Goal: Task Accomplishment & Management: Manage account settings

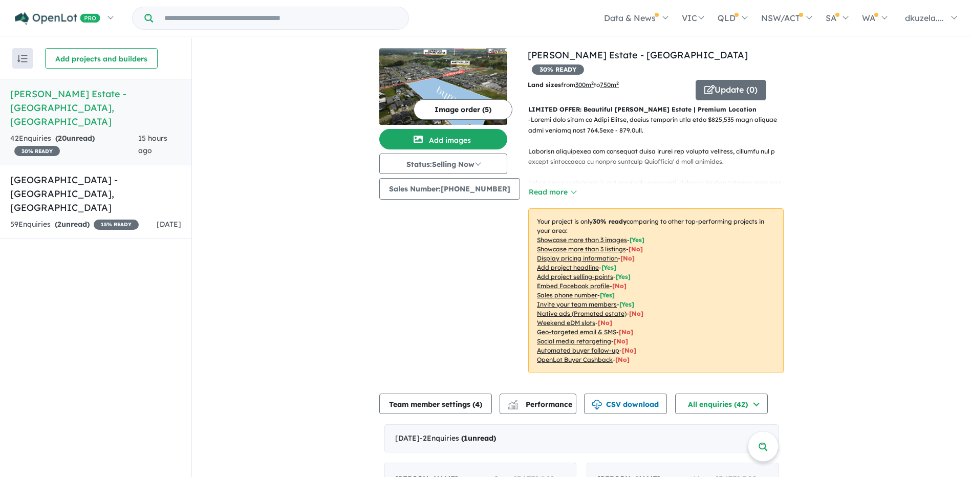
click at [172, 133] on div "15 hours ago" at bounding box center [159, 145] width 43 height 25
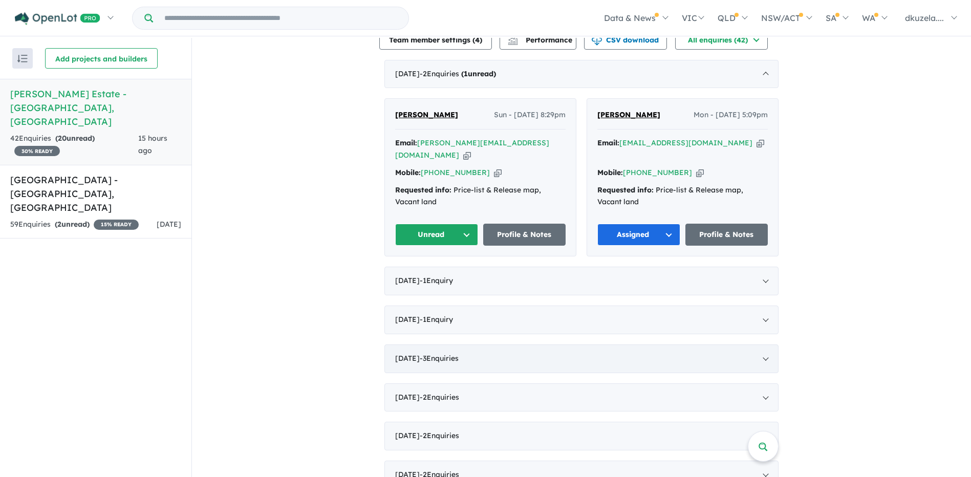
scroll to position [358, 0]
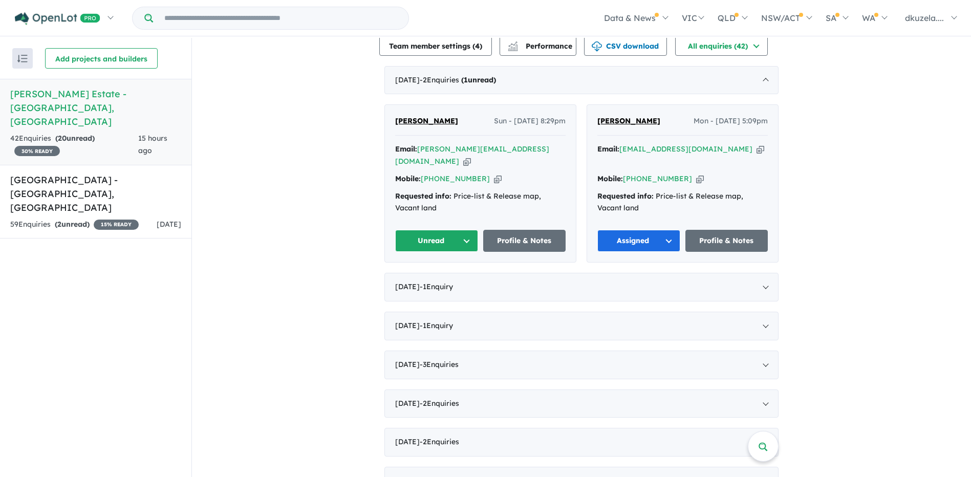
click at [471, 156] on icon "button" at bounding box center [467, 161] width 8 height 11
click at [494, 174] on icon "button" at bounding box center [498, 179] width 8 height 11
click at [367, 173] on div "View 2 projects in your account [PERSON_NAME][GEOGRAPHIC_DATA] - [GEOGRAPHIC_DA…" at bounding box center [581, 325] width 779 height 1292
click at [413, 144] on strong "Email:" at bounding box center [406, 148] width 22 height 9
click at [348, 131] on div "View 2 projects in your account [PERSON_NAME][GEOGRAPHIC_DATA] - [GEOGRAPHIC_DA…" at bounding box center [581, 325] width 779 height 1292
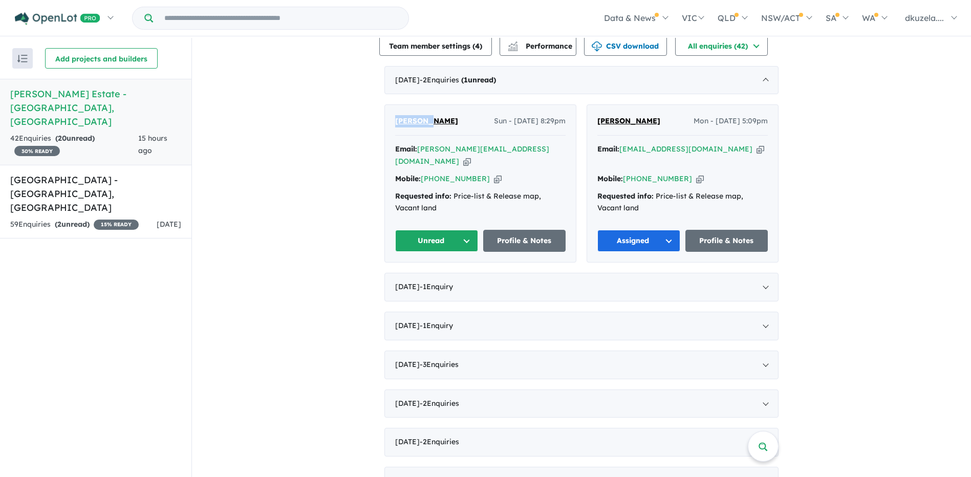
drag, startPoint x: 438, startPoint y: 104, endPoint x: 383, endPoint y: 105, distance: 54.8
click at [385, 105] on div "[PERSON_NAME] - [DATE] 8:29pm Email: [PERSON_NAME][EMAIL_ADDRESS][DOMAIN_NAME] …" at bounding box center [480, 183] width 191 height 157
copy span "[PERSON_NAME]"
click at [539, 230] on link "Profile & Notes" at bounding box center [524, 241] width 83 height 22
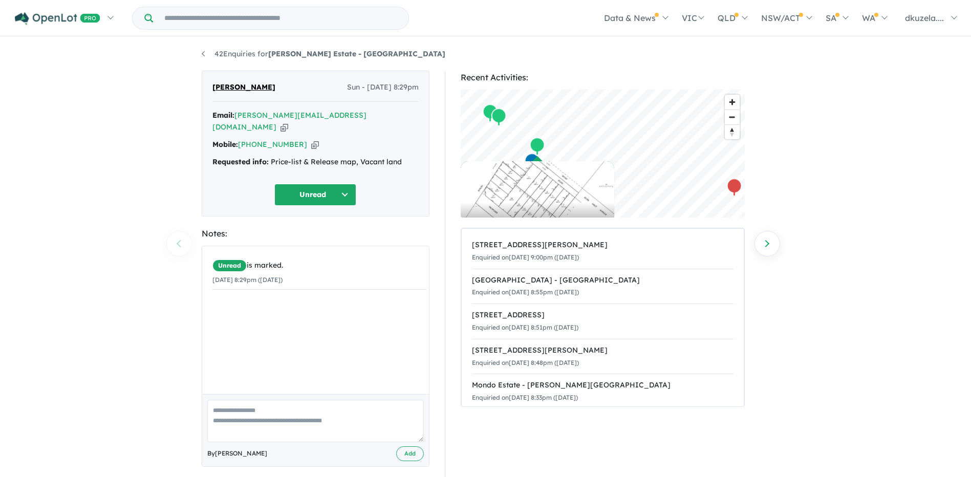
click at [326, 184] on button "Unread" at bounding box center [315, 195] width 82 height 22
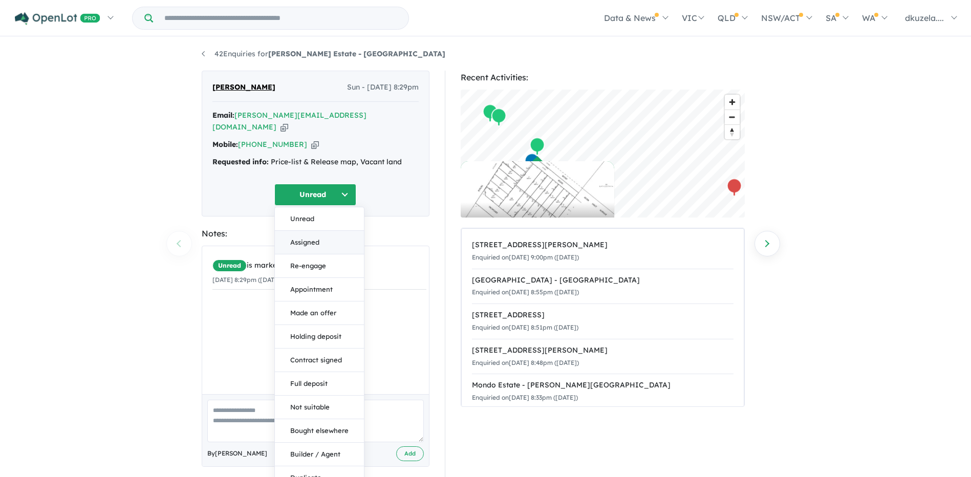
click at [324, 232] on button "Assigned" at bounding box center [319, 243] width 89 height 24
